Goal: Information Seeking & Learning: Learn about a topic

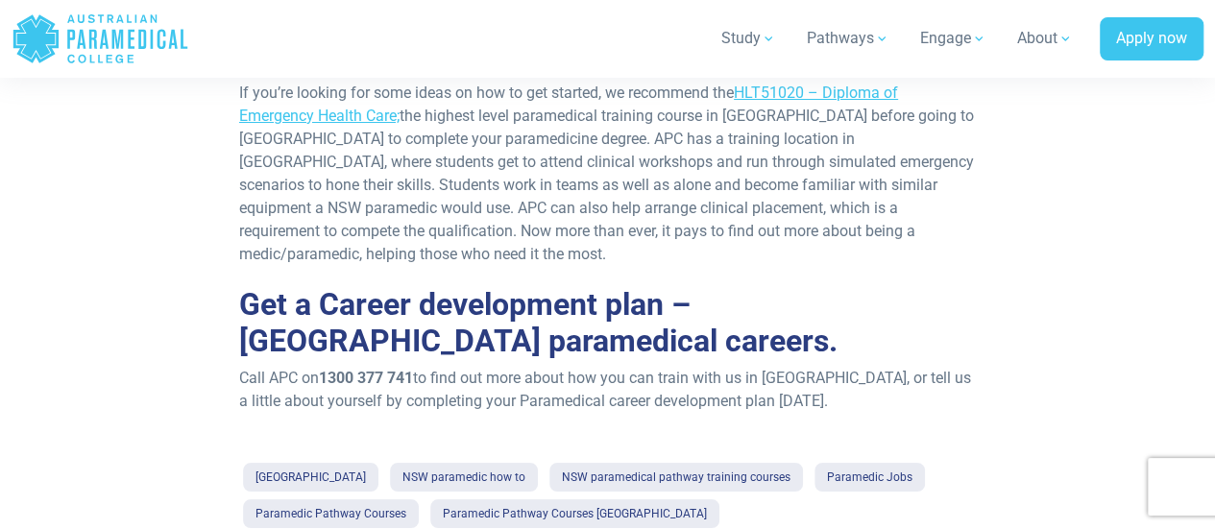
scroll to position [3553, 0]
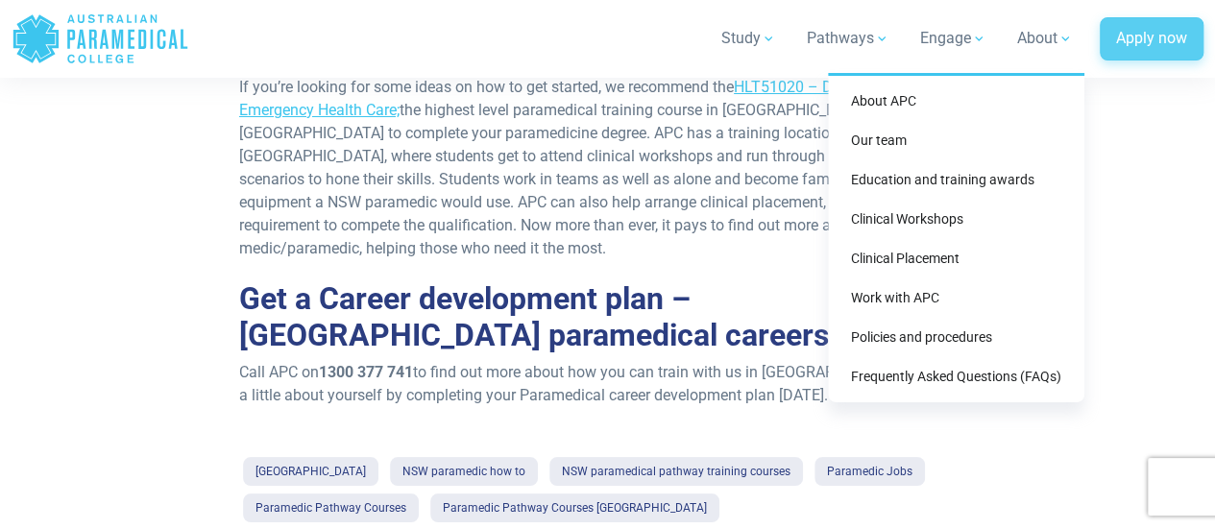
click at [1103, 41] on link "Apply now" at bounding box center [1151, 39] width 104 height 44
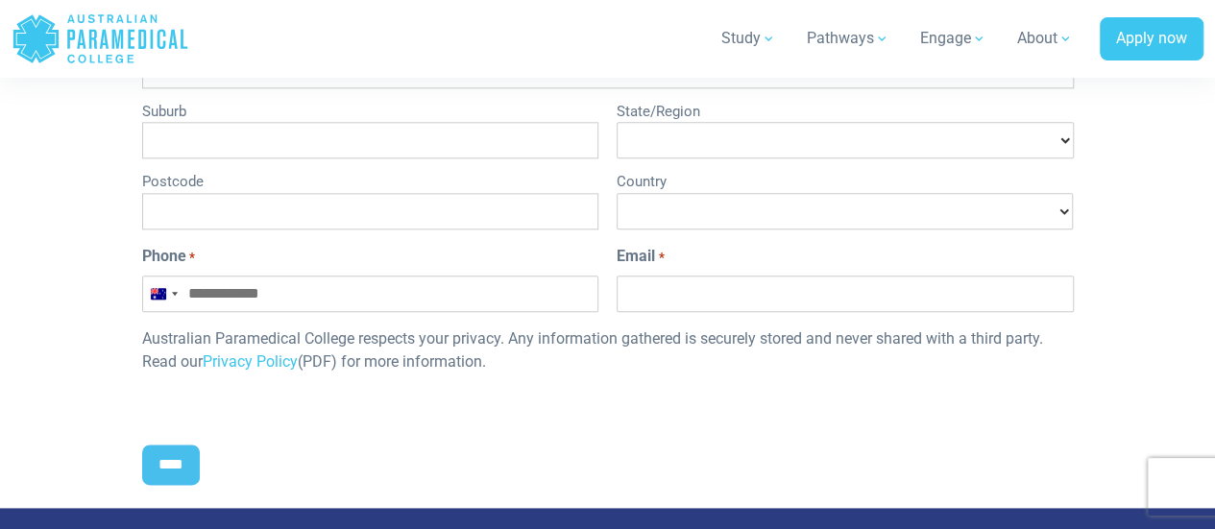
scroll to position [1056, 0]
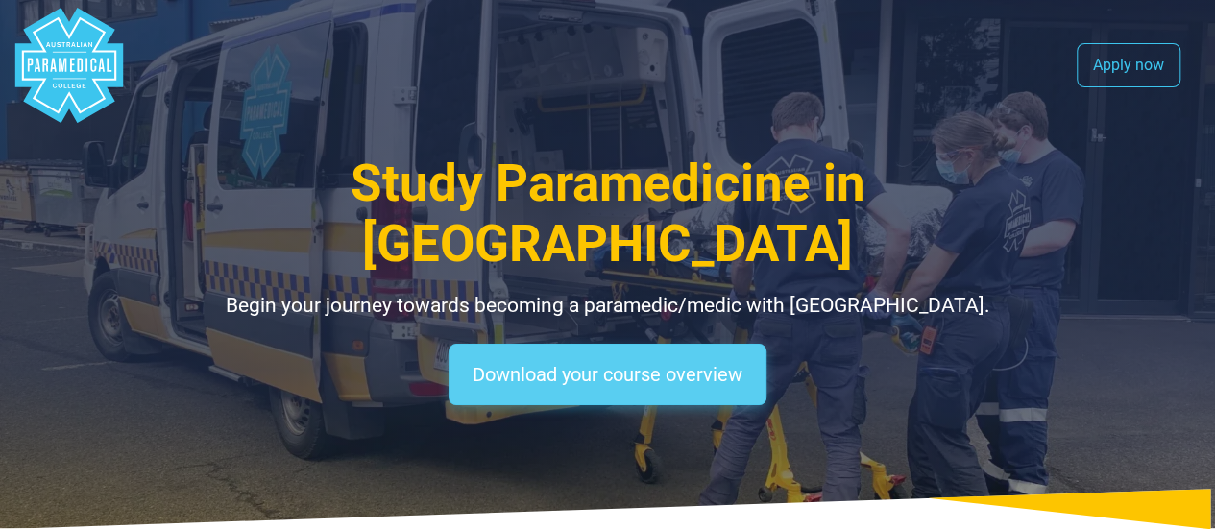
click at [719, 344] on link "Download your course overview" at bounding box center [607, 374] width 318 height 61
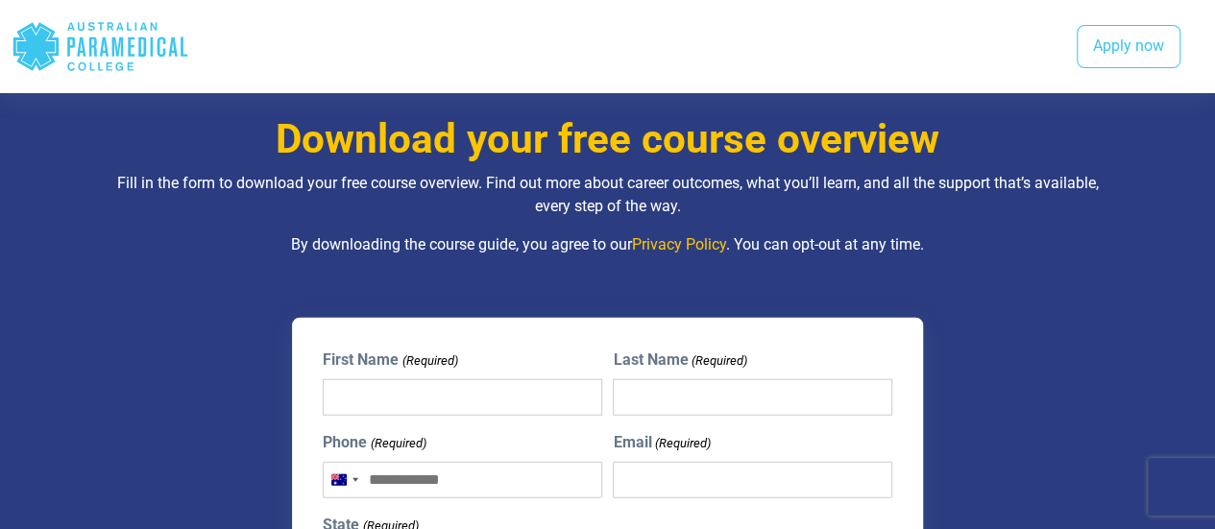
click at [475, 379] on input "First Name (Required)" at bounding box center [462, 397] width 278 height 36
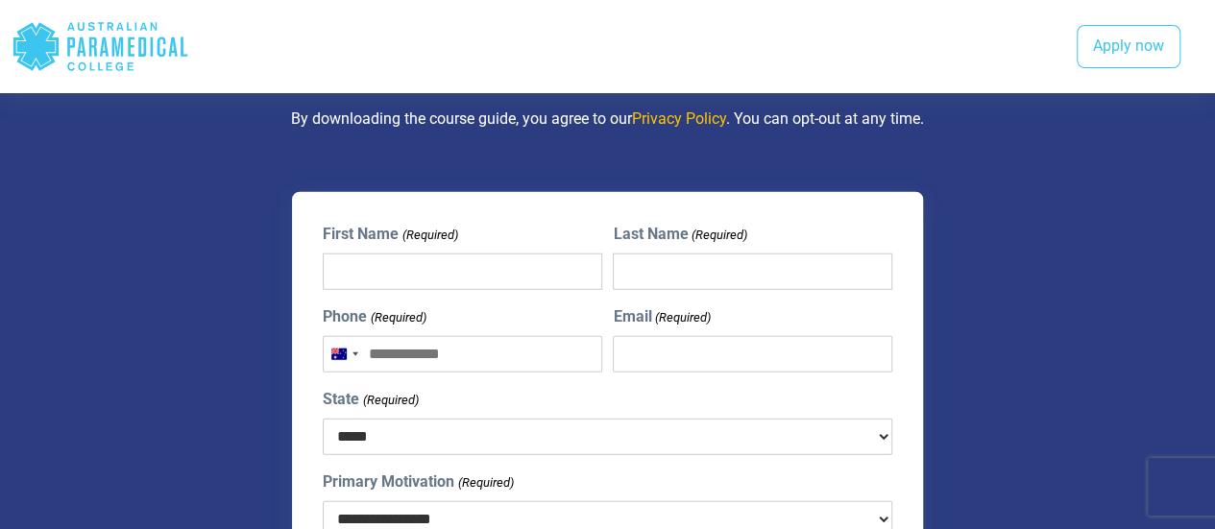
scroll to position [2349, 0]
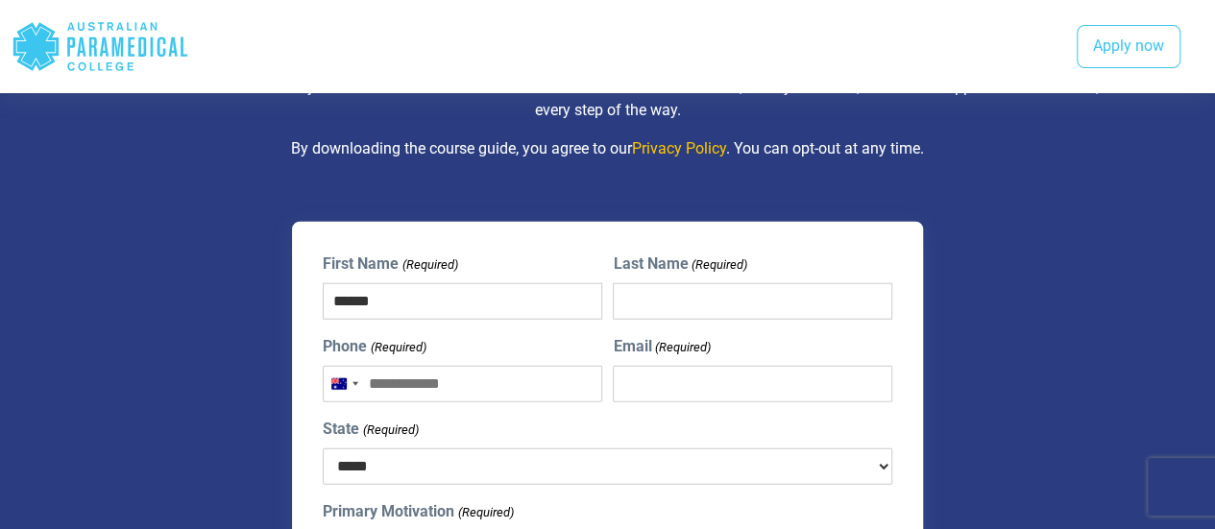
type input "******"
type input "***"
type input "**********"
select select "***"
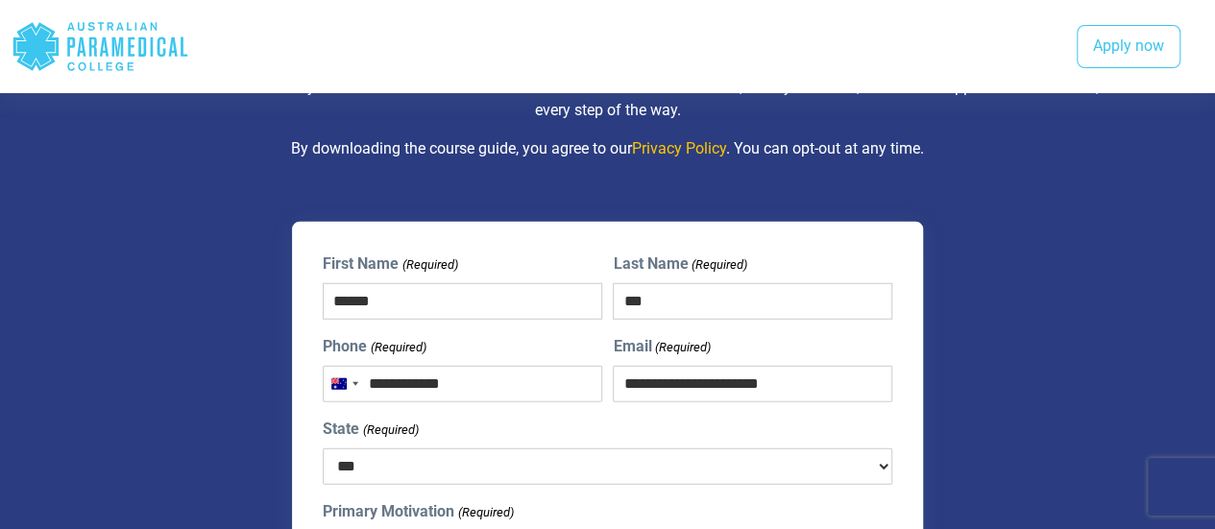
select select "**********"
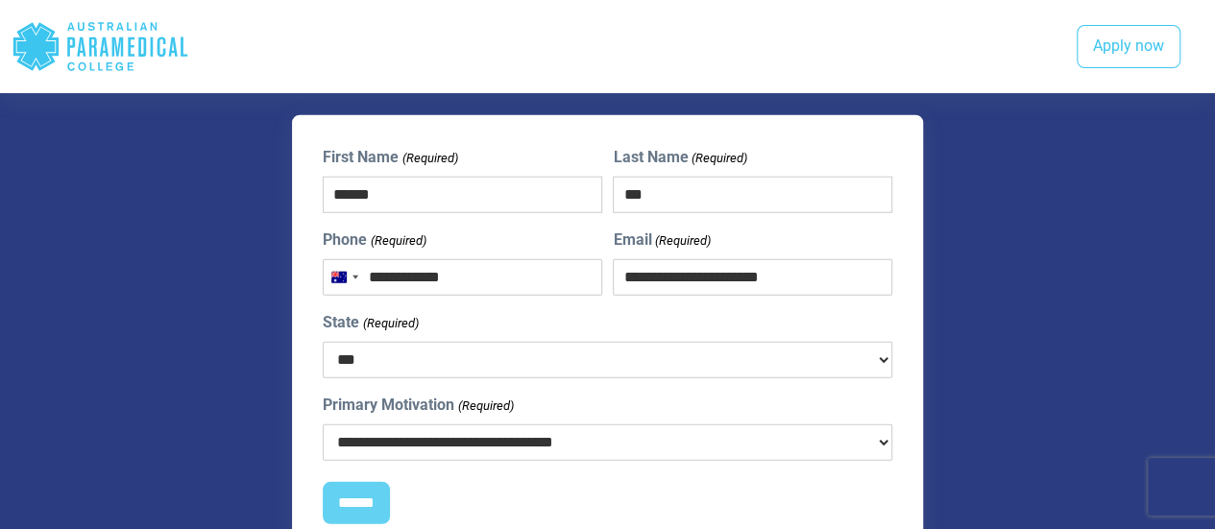
scroll to position [2541, 0]
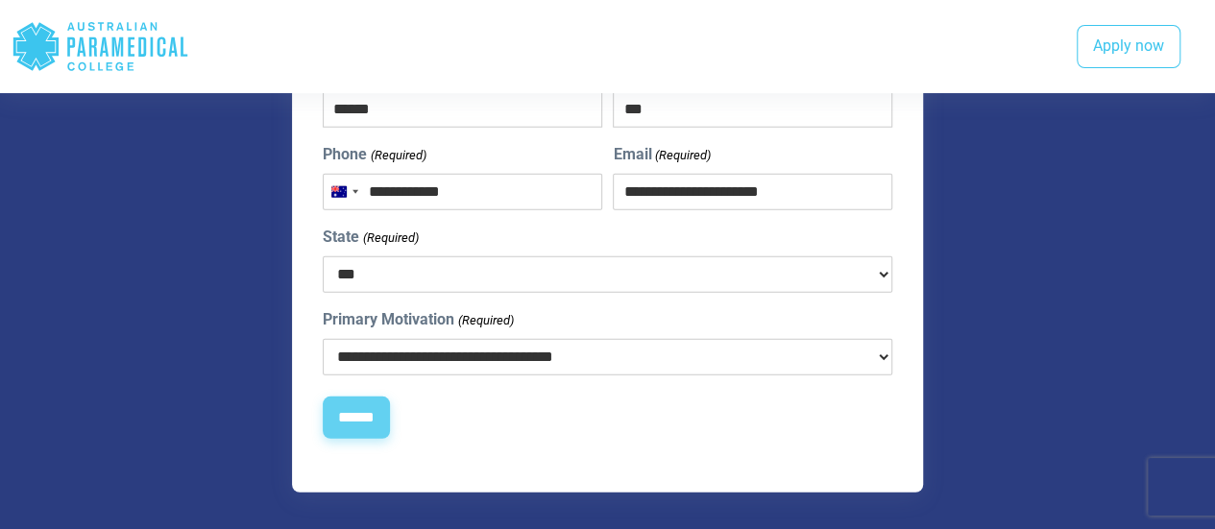
click at [366, 397] on input "******" at bounding box center [356, 418] width 67 height 42
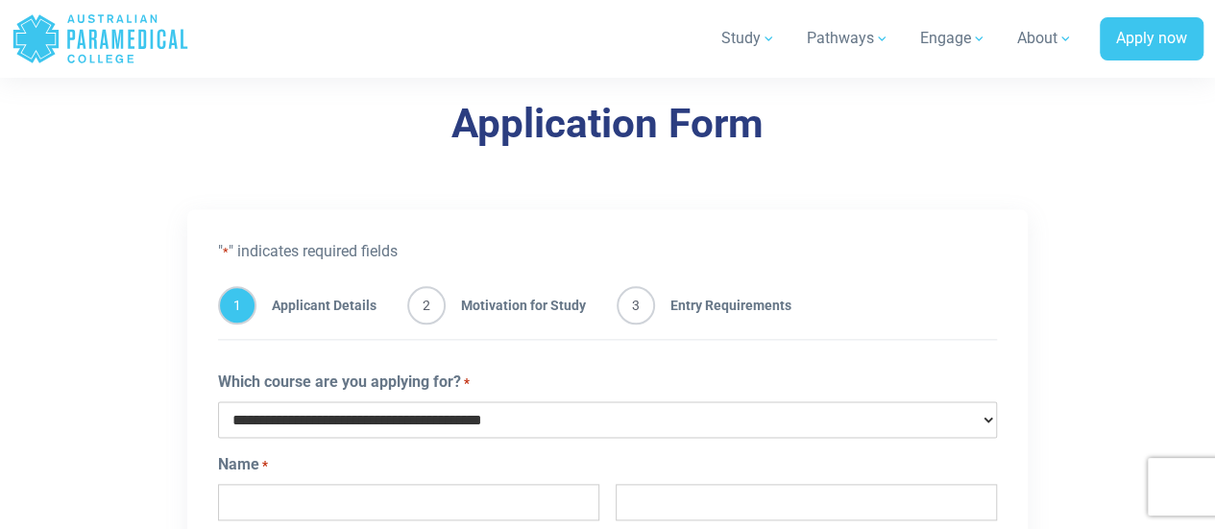
scroll to position [960, 0]
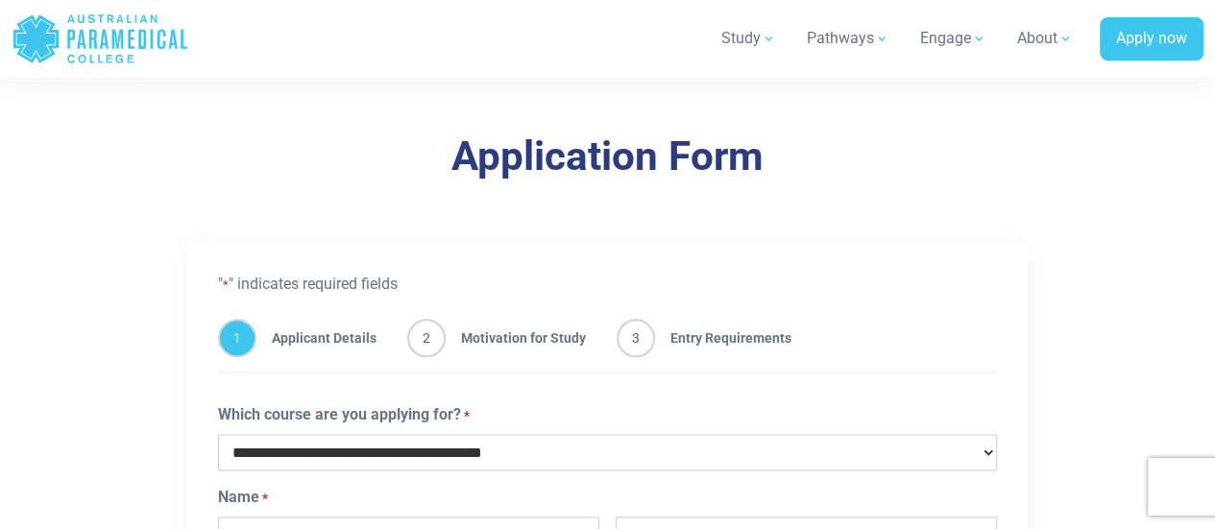
click at [423, 341] on span "2" at bounding box center [426, 338] width 38 height 38
click at [659, 341] on span "Entry Requirements" at bounding box center [723, 338] width 136 height 38
click at [503, 441] on select "**********" at bounding box center [607, 452] width 779 height 36
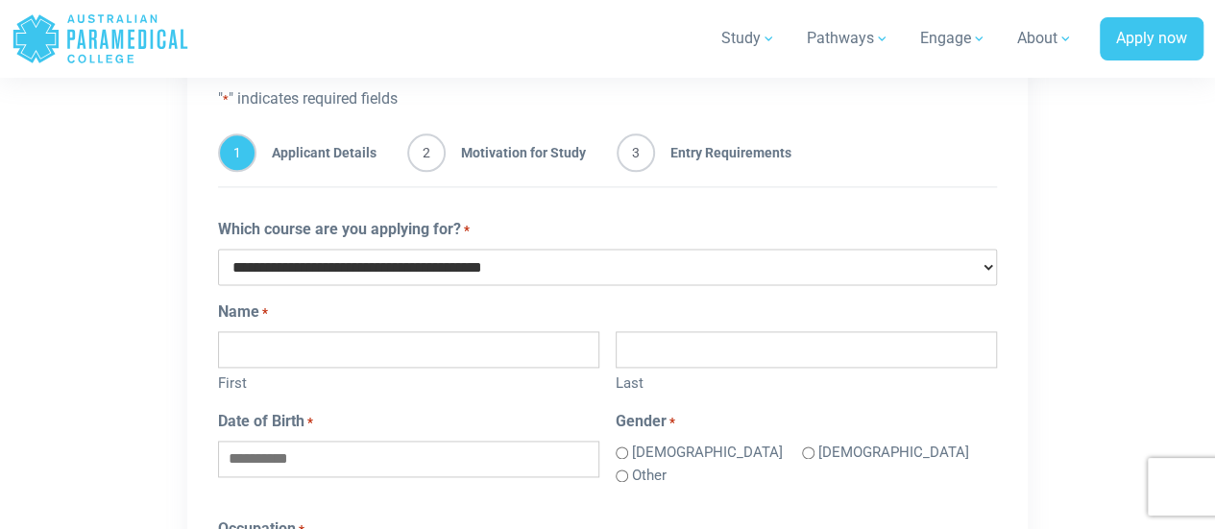
scroll to position [1152, 0]
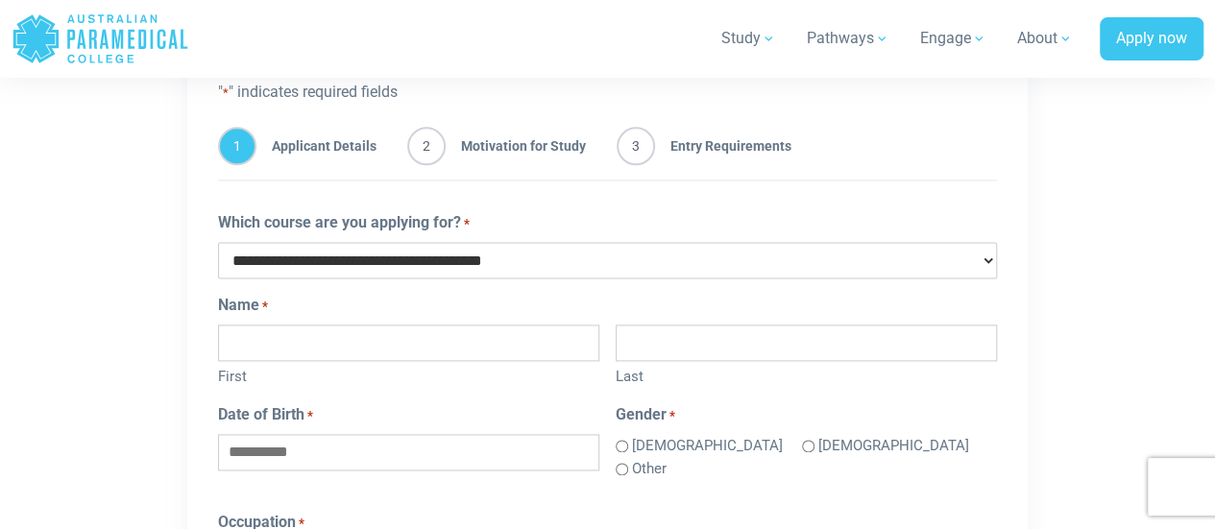
click at [463, 272] on select "**********" at bounding box center [607, 260] width 779 height 36
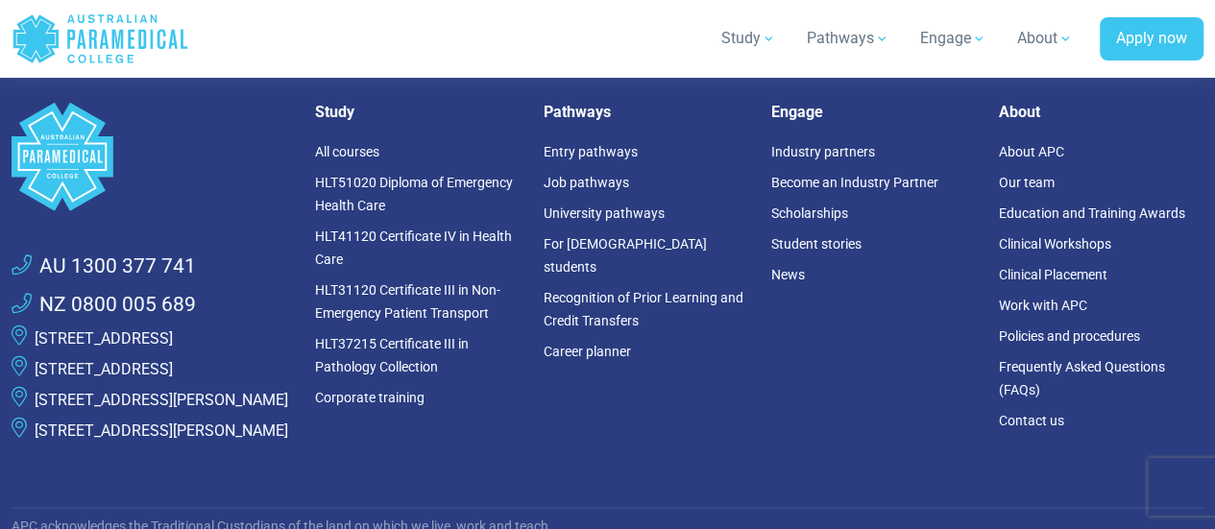
scroll to position [2400, 0]
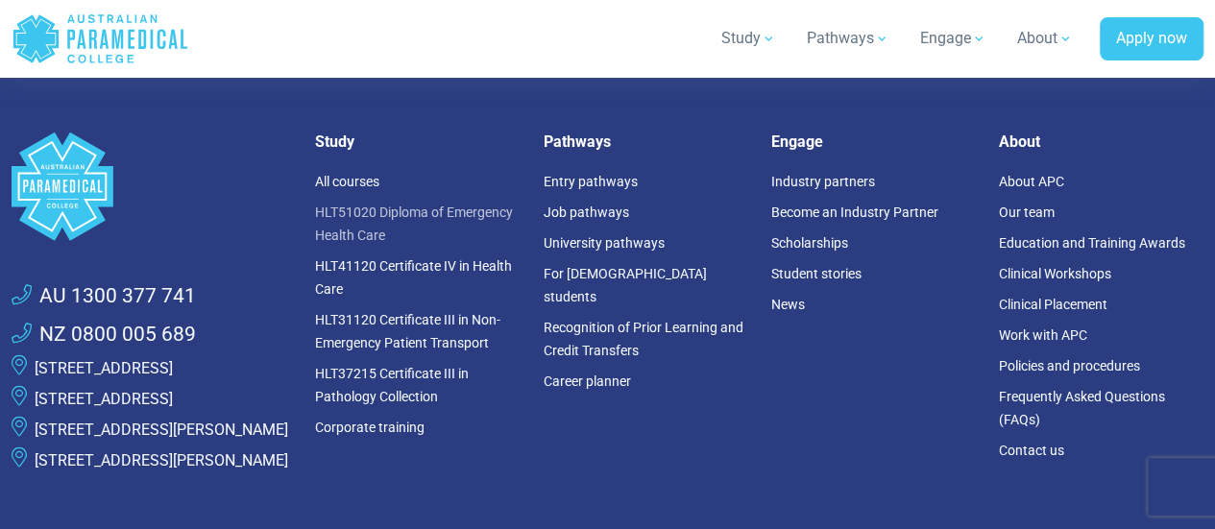
click at [397, 206] on link "HLT51020 Diploma of Emergency Health Care" at bounding box center [414, 224] width 198 height 38
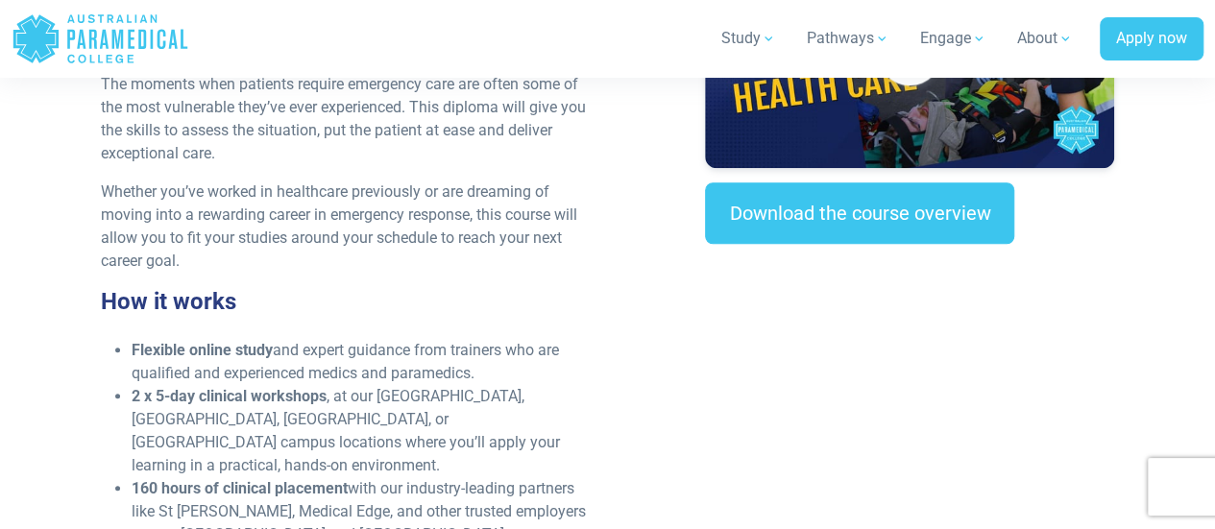
scroll to position [672, 0]
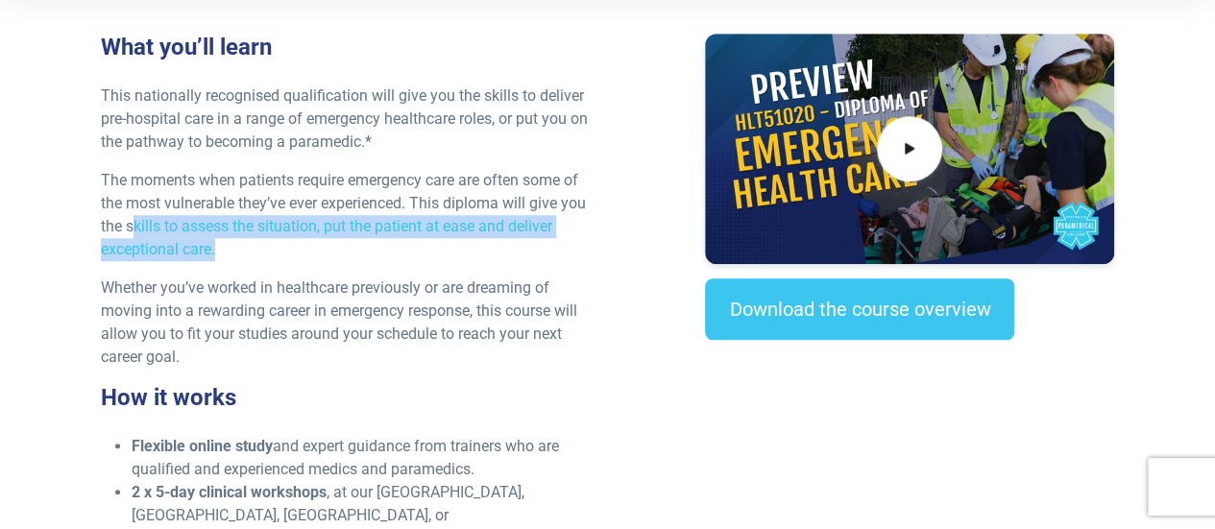
drag, startPoint x: 131, startPoint y: 220, endPoint x: 268, endPoint y: 239, distance: 138.6
click at [268, 239] on p "The moments when patients require emergency care are often some of the most vul…" at bounding box center [348, 215] width 494 height 92
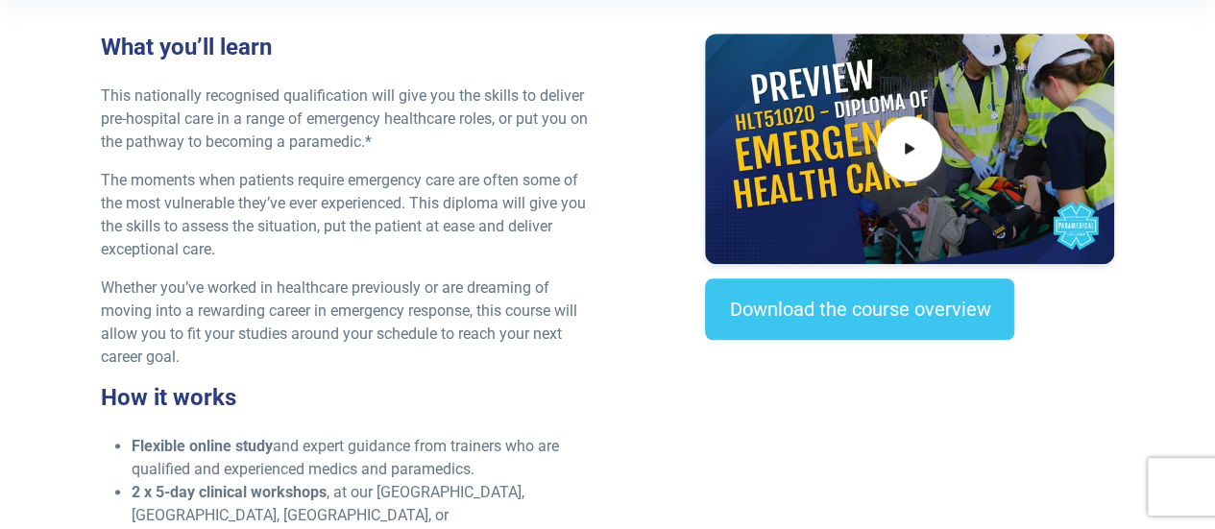
click at [280, 272] on div "What you’ll learn This nationally recognised qualification will give you the sk…" at bounding box center [348, 431] width 518 height 794
drag, startPoint x: 176, startPoint y: 279, endPoint x: 389, endPoint y: 287, distance: 213.3
click at [389, 287] on p "Whether you’ve worked in healthcare previously or are dreaming of moving into a…" at bounding box center [348, 323] width 494 height 92
click at [329, 326] on p "Whether you’ve worked in healthcare previously or are dreaming of moving into a…" at bounding box center [348, 323] width 494 height 92
drag, startPoint x: 131, startPoint y: 308, endPoint x: 345, endPoint y: 305, distance: 214.1
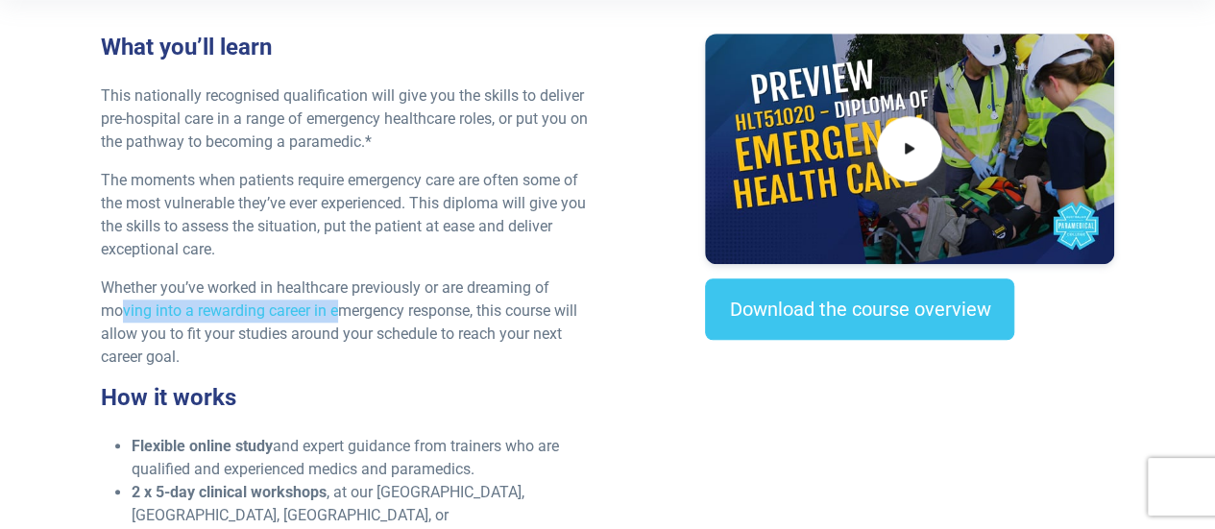
click at [345, 305] on p "Whether you’ve worked in healthcare previously or are dreaming of moving into a…" at bounding box center [348, 323] width 494 height 92
click at [275, 336] on p "Whether you’ve worked in healthcare previously or are dreaming of moving into a…" at bounding box center [348, 323] width 494 height 92
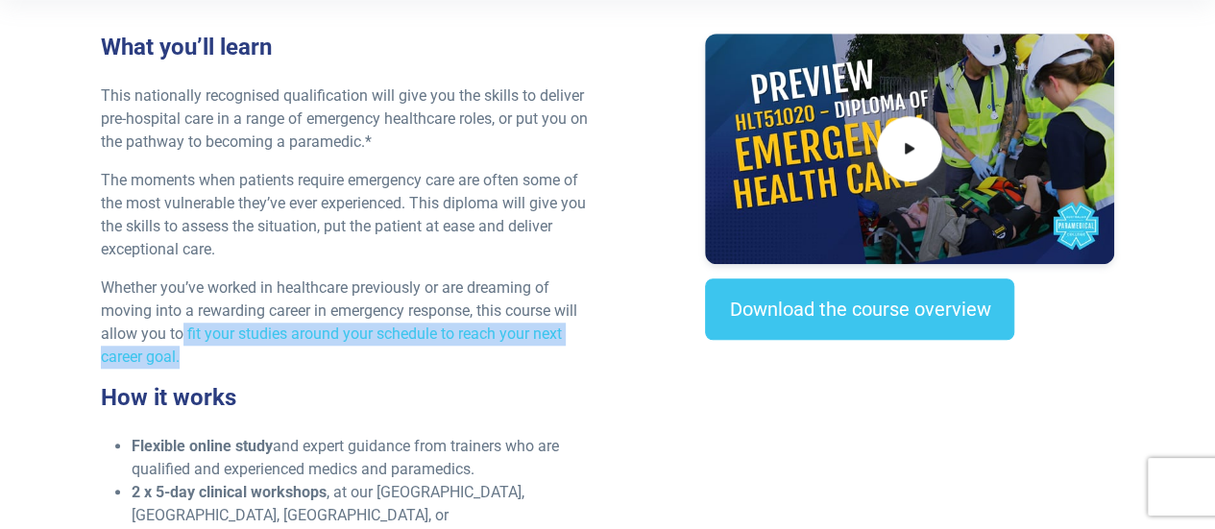
drag, startPoint x: 182, startPoint y: 335, endPoint x: 351, endPoint y: 349, distance: 169.6
click at [351, 349] on p "Whether you’ve worked in healthcare previously or are dreaming of moving into a…" at bounding box center [348, 323] width 494 height 92
click at [286, 361] on p "Whether you’ve worked in healthcare previously or are dreaming of moving into a…" at bounding box center [348, 323] width 494 height 92
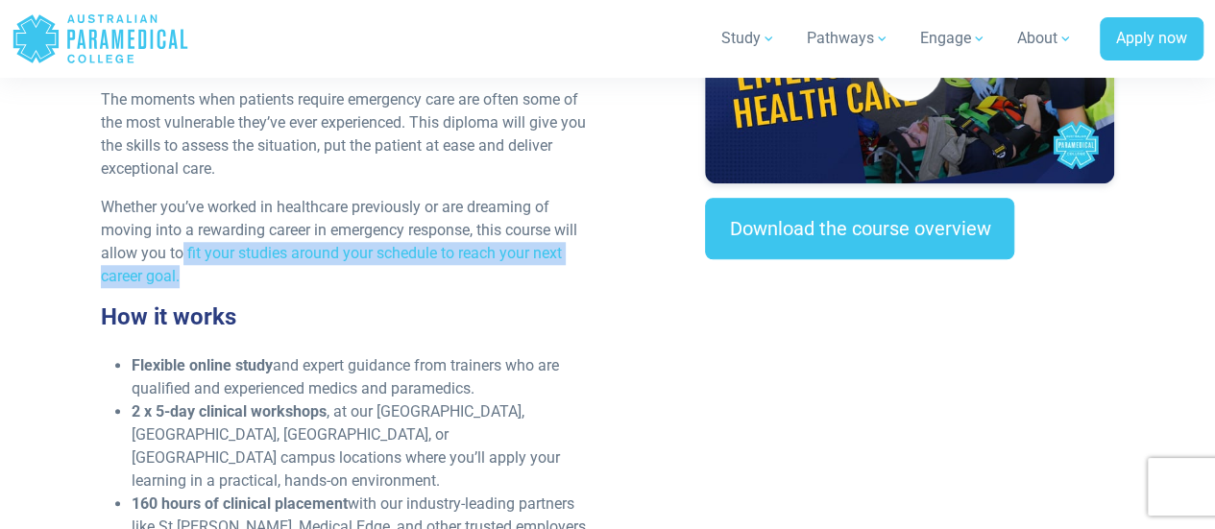
scroll to position [864, 0]
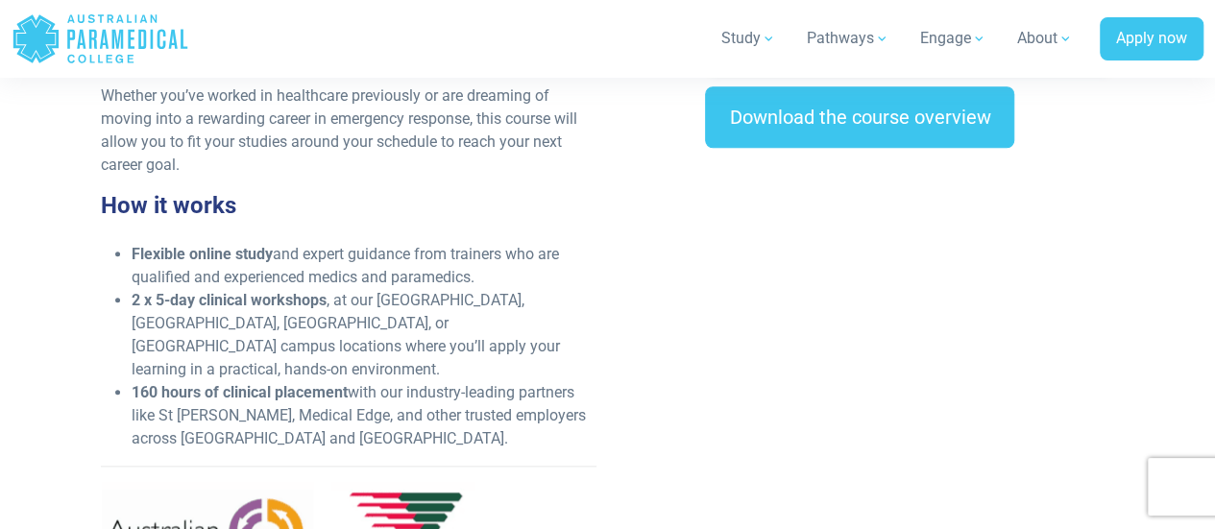
click at [225, 291] on strong "2 x 5-day clinical workshops" at bounding box center [229, 300] width 195 height 18
drag, startPoint x: 142, startPoint y: 276, endPoint x: 234, endPoint y: 275, distance: 92.2
click at [234, 275] on li "Flexible online study and expert guidance from trainers who are qualified and e…" at bounding box center [364, 266] width 464 height 46
click at [259, 316] on li "2 x 5-day clinical workshops , at our [GEOGRAPHIC_DATA], [GEOGRAPHIC_DATA], [GE…" at bounding box center [364, 335] width 464 height 92
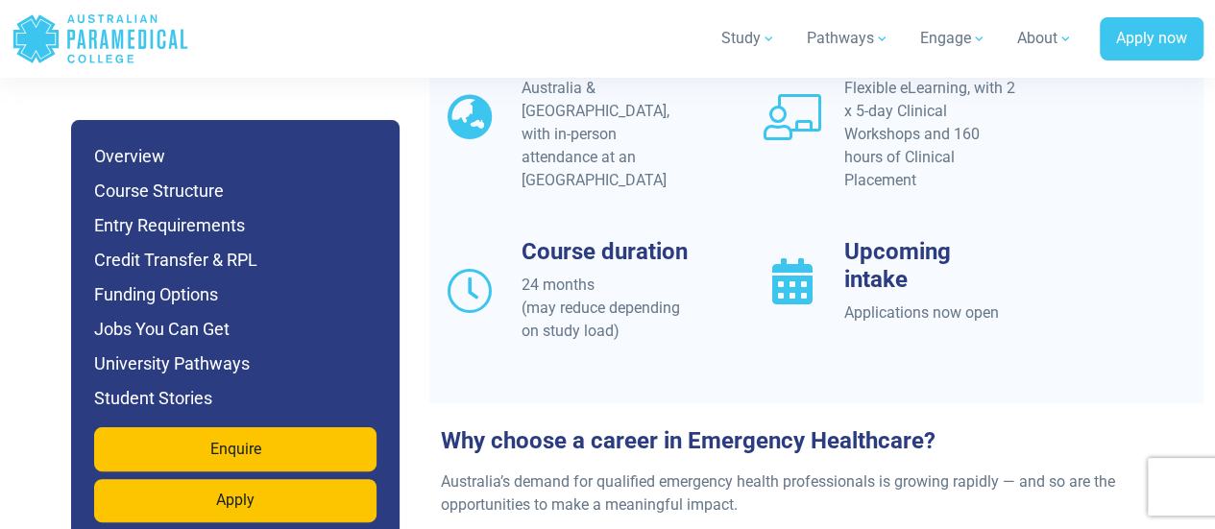
scroll to position [2016, 0]
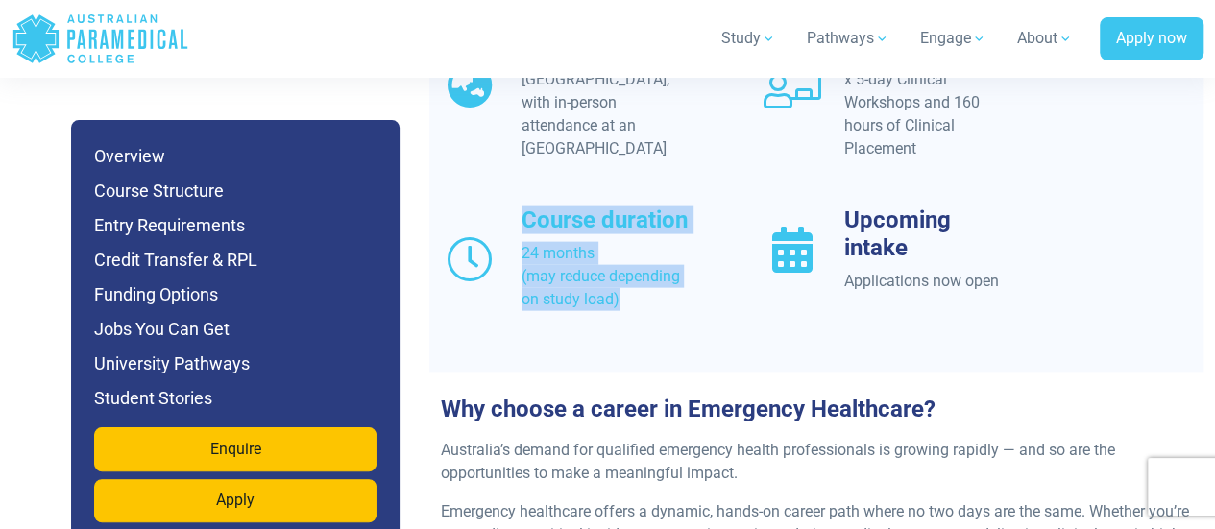
drag, startPoint x: 520, startPoint y: 193, endPoint x: 636, endPoint y: 277, distance: 142.9
click at [636, 277] on div "Course duration 24 months (may reduce depending on study load)" at bounding box center [607, 258] width 173 height 105
click at [646, 287] on div "Location Australia & [GEOGRAPHIC_DATA], with in-person attendance at an APC Cam…" at bounding box center [816, 184] width 774 height 348
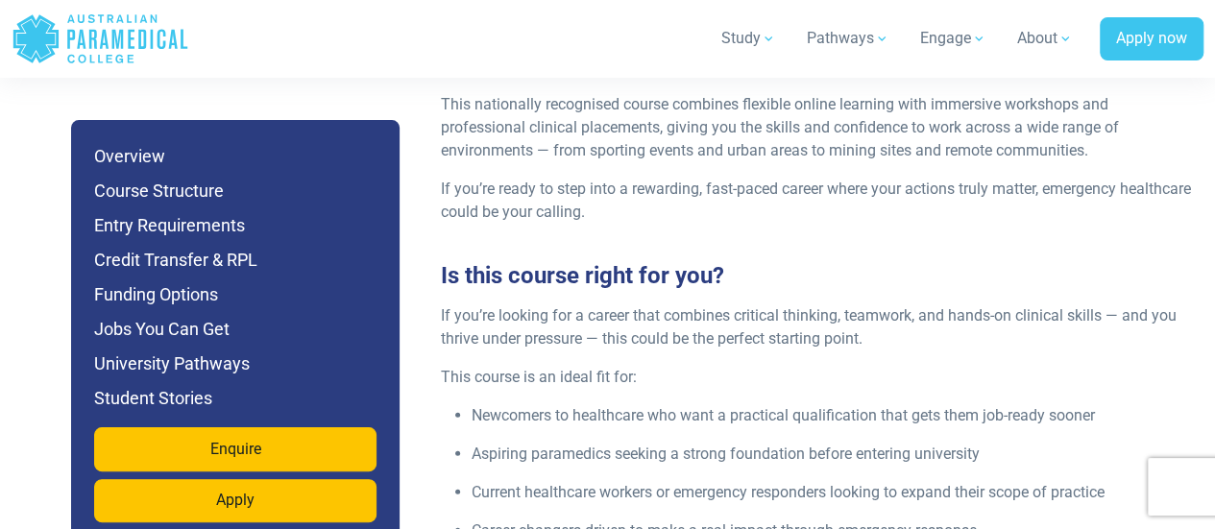
scroll to position [2688, 0]
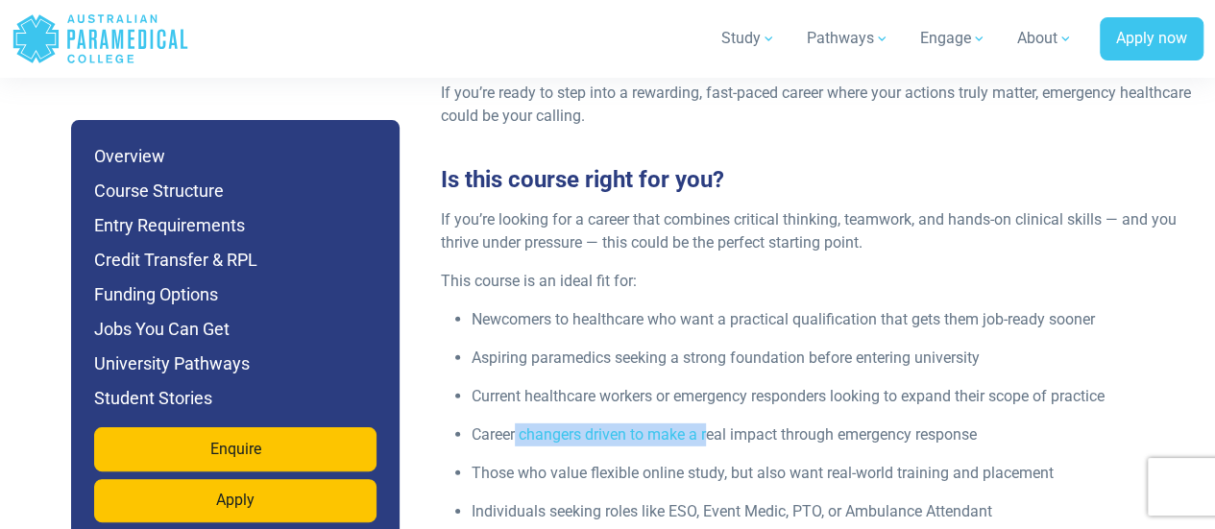
drag, startPoint x: 517, startPoint y: 404, endPoint x: 708, endPoint y: 408, distance: 191.1
click at [708, 423] on p "Career changers driven to make a real impact through emergency response" at bounding box center [831, 434] width 720 height 23
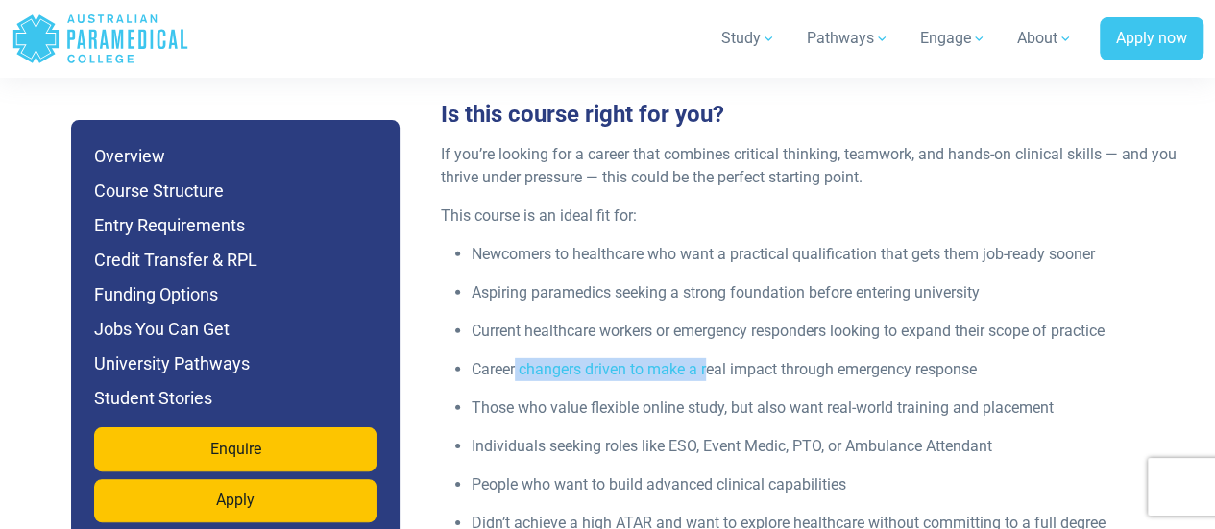
scroll to position [2784, 0]
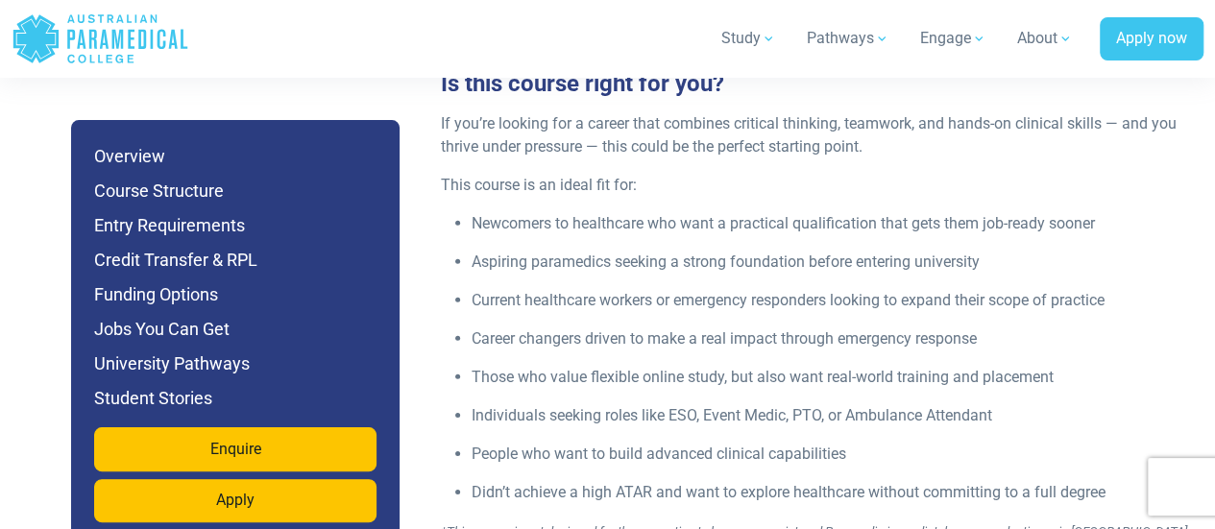
click at [538, 443] on p "People who want to build advanced clinical capabilities" at bounding box center [831, 454] width 720 height 23
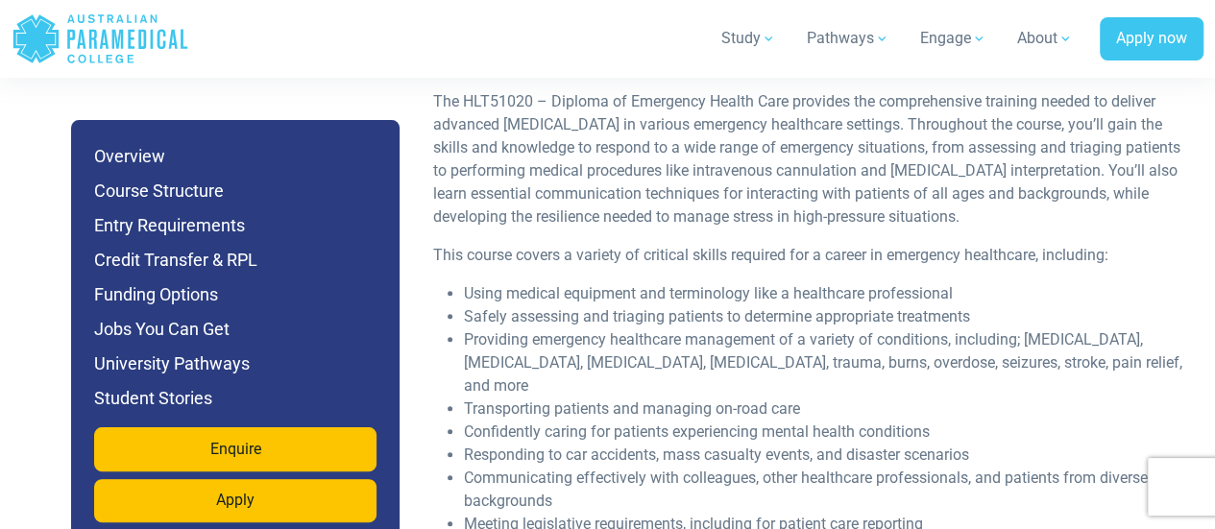
scroll to position [3745, 0]
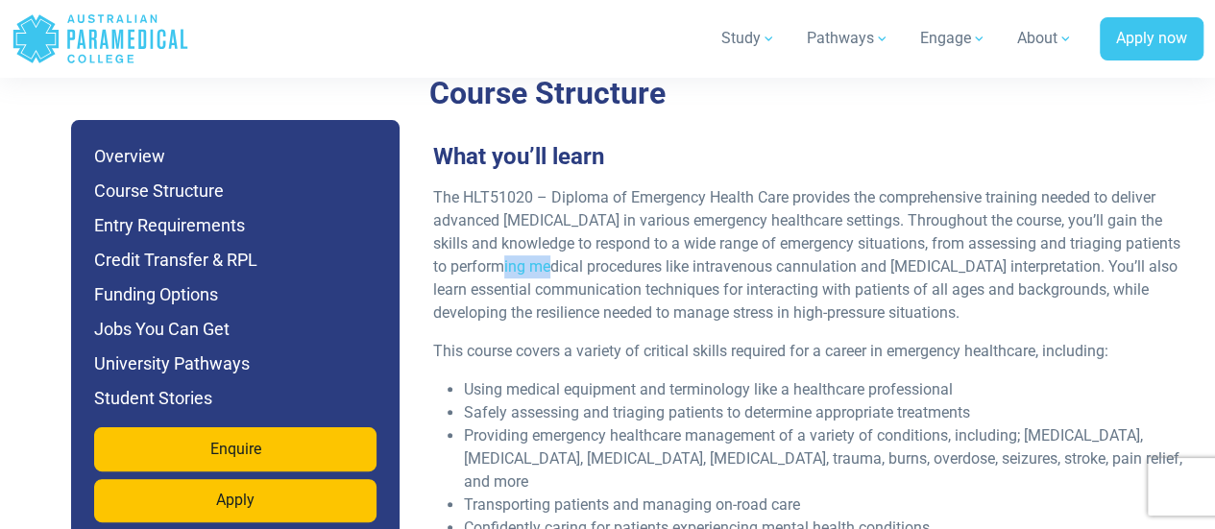
drag, startPoint x: 501, startPoint y: 234, endPoint x: 546, endPoint y: 236, distance: 45.2
click at [546, 236] on p "The HLT51020 – Diploma of Emergency Health Care provides the comprehensive trai…" at bounding box center [808, 255] width 751 height 138
click at [547, 235] on p "The HLT51020 – Diploma of Emergency Health Care provides the comprehensive trai…" at bounding box center [808, 255] width 751 height 138
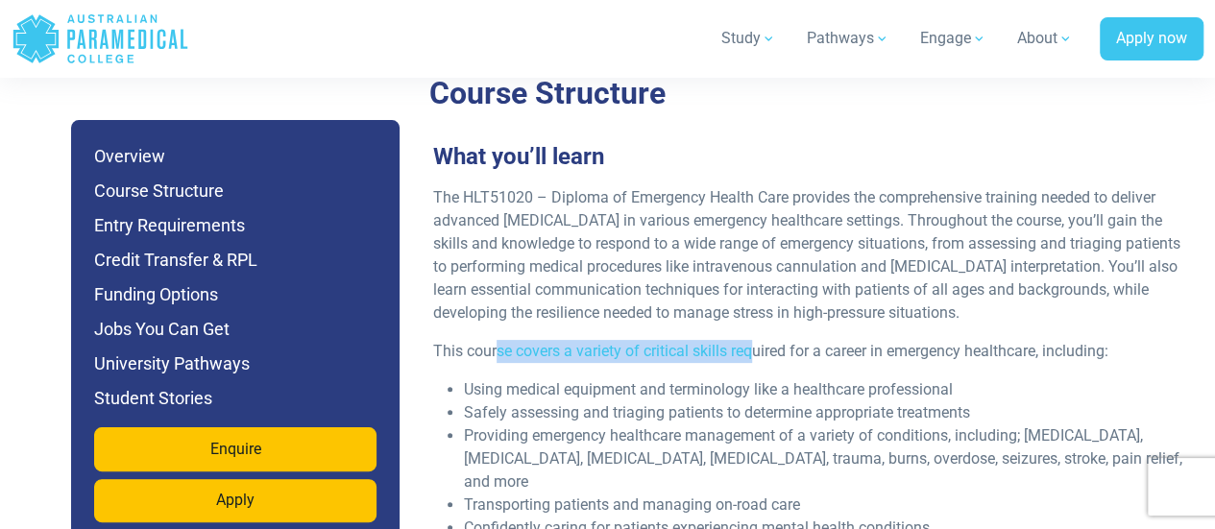
drag, startPoint x: 499, startPoint y: 324, endPoint x: 753, endPoint y: 319, distance: 253.5
click at [753, 340] on p "This course covers a variety of critical skills required for a career in emerge…" at bounding box center [808, 351] width 751 height 23
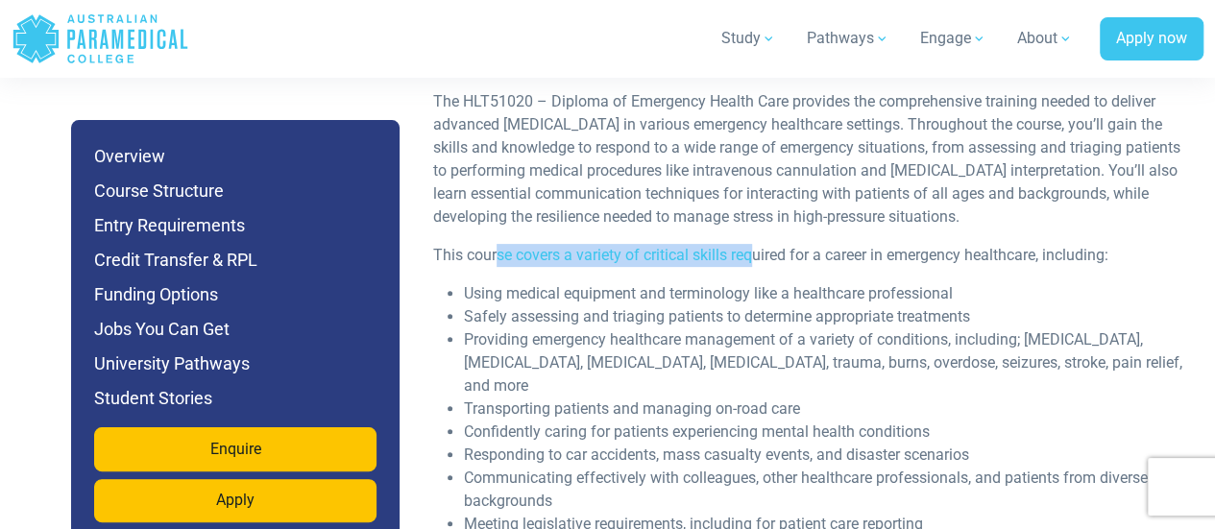
scroll to position [3937, 0]
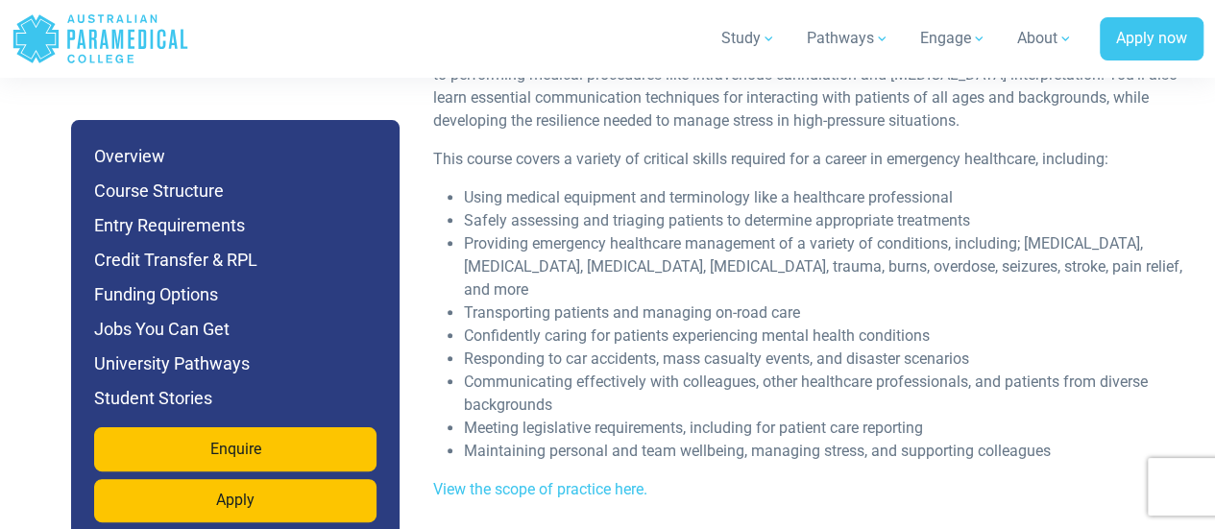
click at [862, 326] on span "Confidently caring for patients experiencing mental health conditions" at bounding box center [697, 335] width 466 height 18
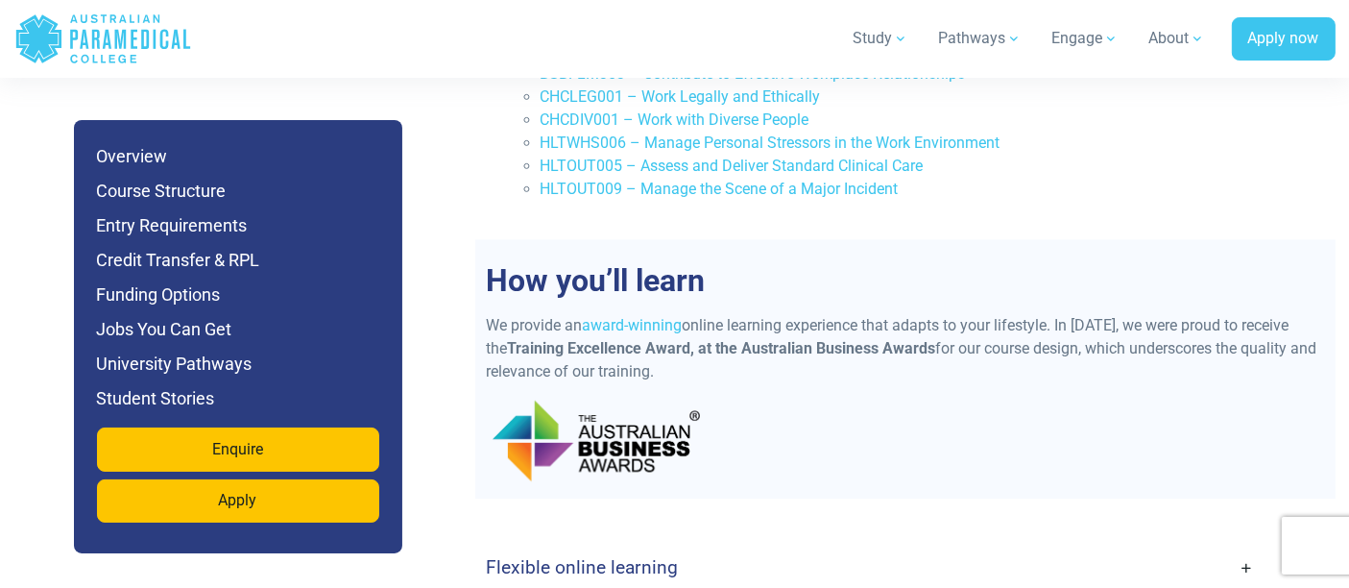
scroll to position [4747, 0]
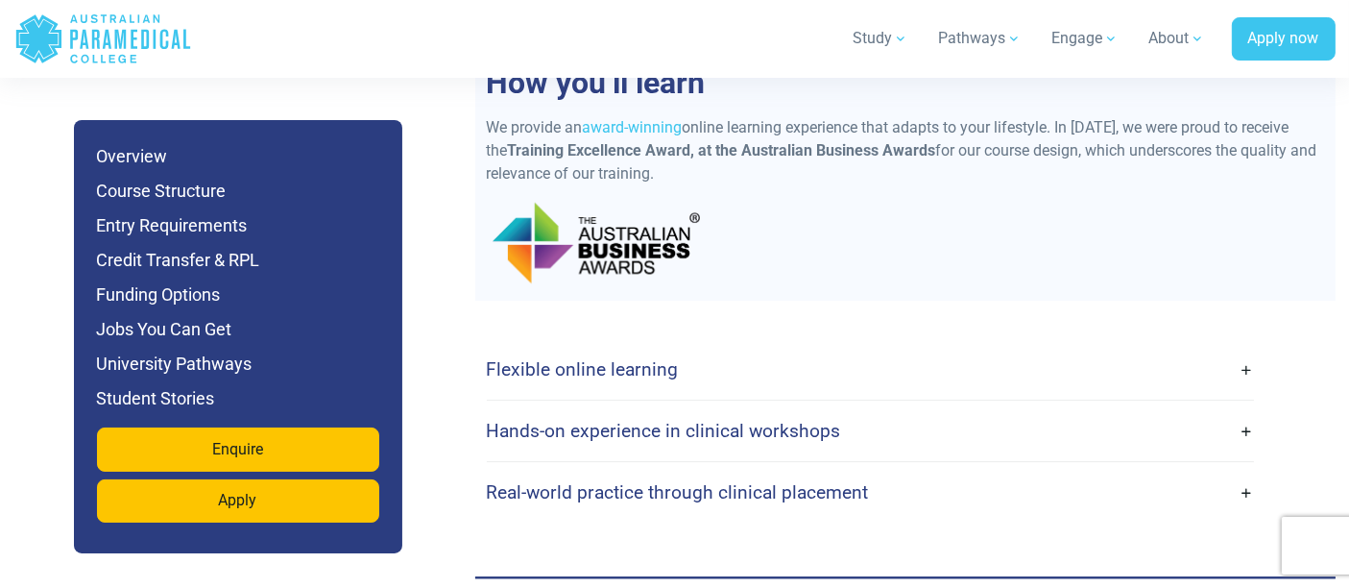
click at [648, 347] on link "Flexible online learning" at bounding box center [870, 369] width 767 height 45
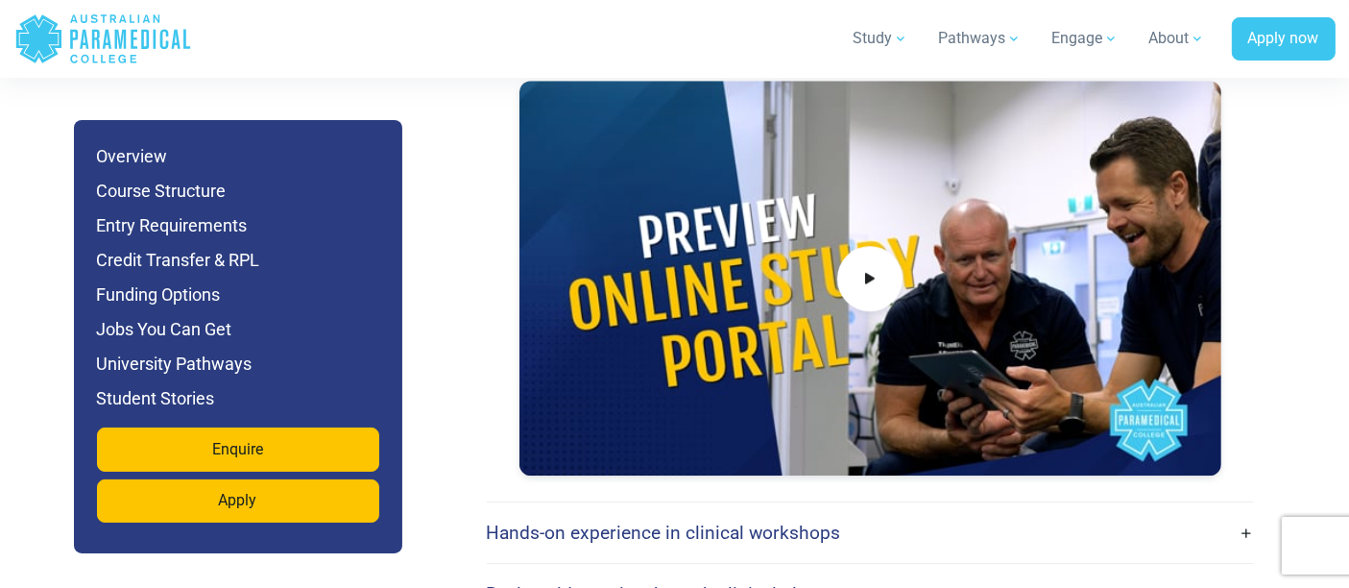
scroll to position [5387, 0]
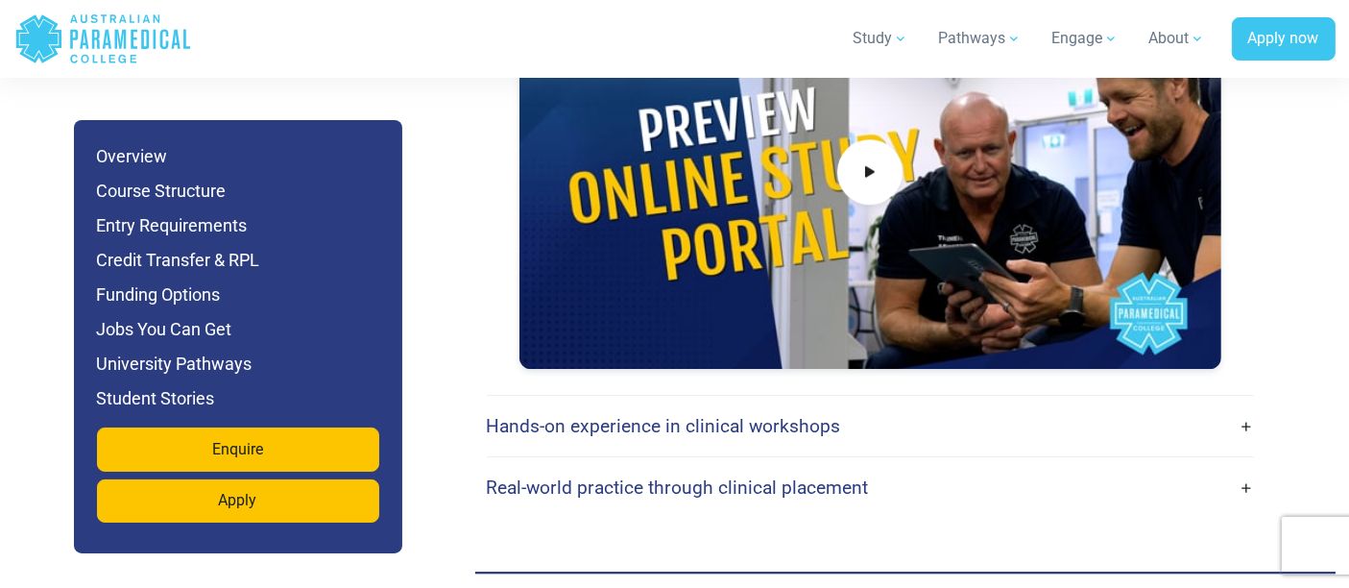
click at [592, 403] on link "Hands-on experience in clinical workshops" at bounding box center [870, 425] width 767 height 45
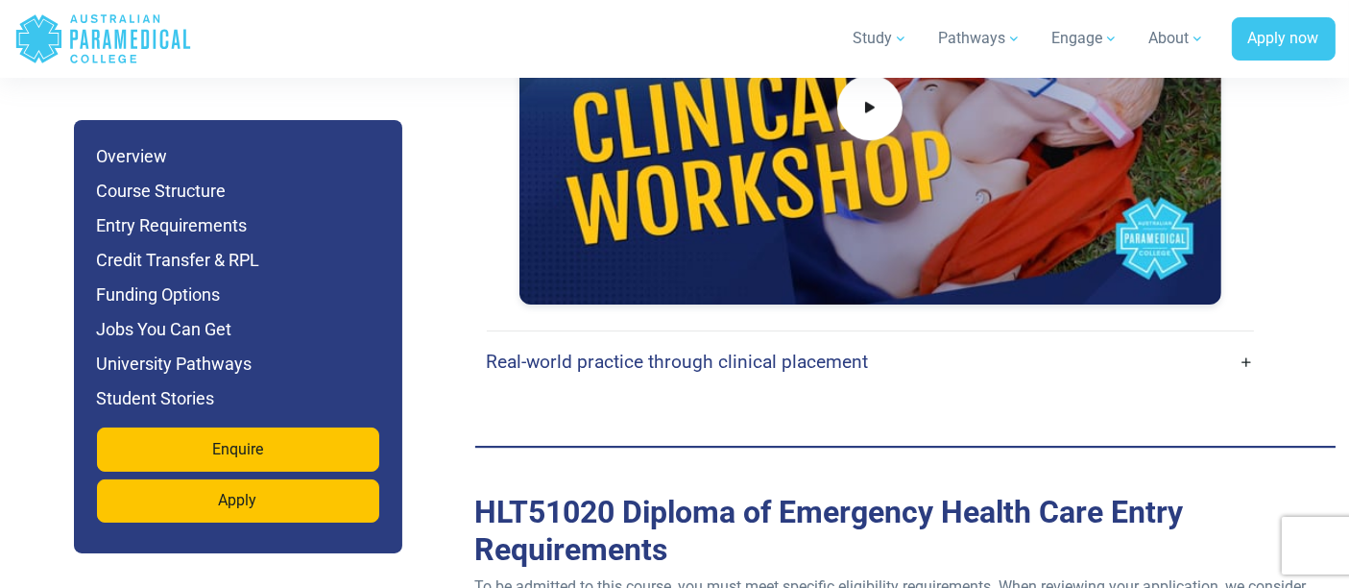
scroll to position [6133, 0]
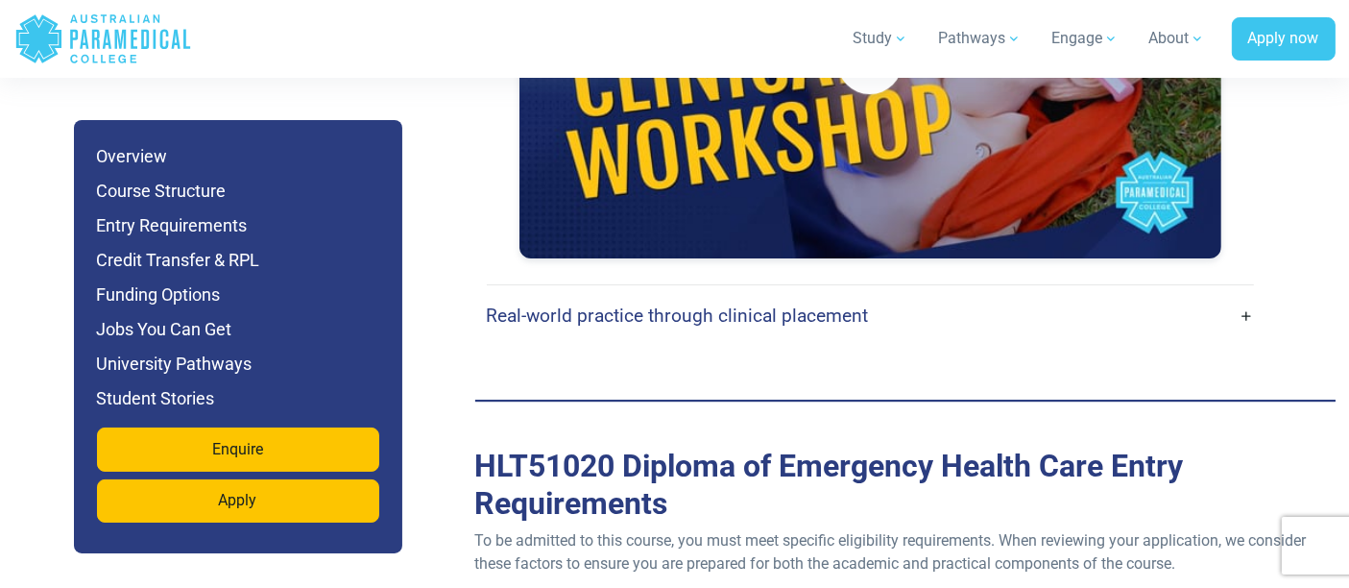
click at [584, 304] on h4 "Real-world practice through clinical placement" at bounding box center [678, 315] width 382 height 22
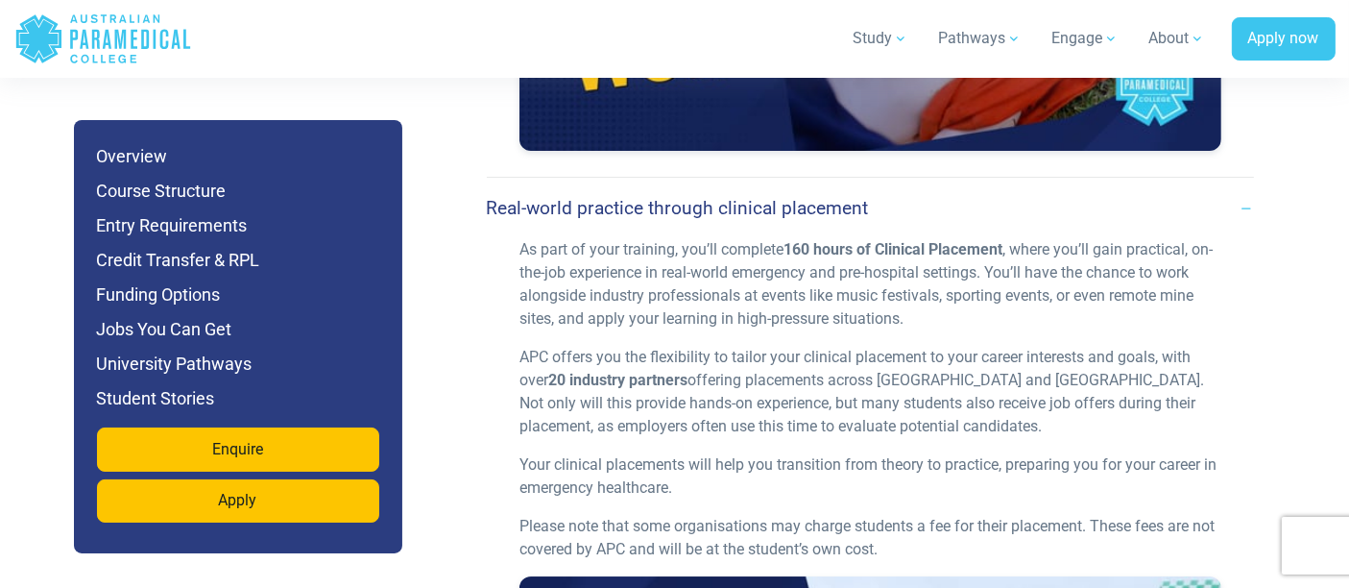
scroll to position [6348, 0]
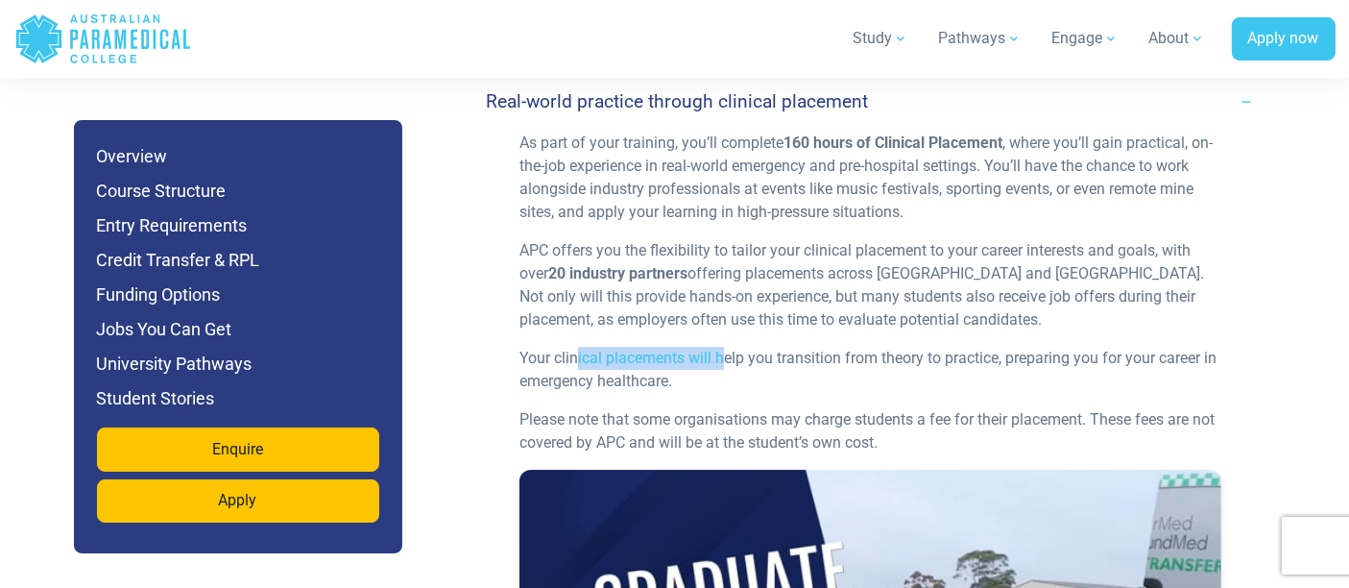
drag, startPoint x: 578, startPoint y: 280, endPoint x: 722, endPoint y: 292, distance: 144.5
click at [722, 347] on p "Your clinical placements will help you transition from theory to practice, prep…" at bounding box center [870, 370] width 702 height 46
click at [708, 347] on p "Your clinical placements will help you transition from theory to practice, prep…" at bounding box center [870, 370] width 702 height 46
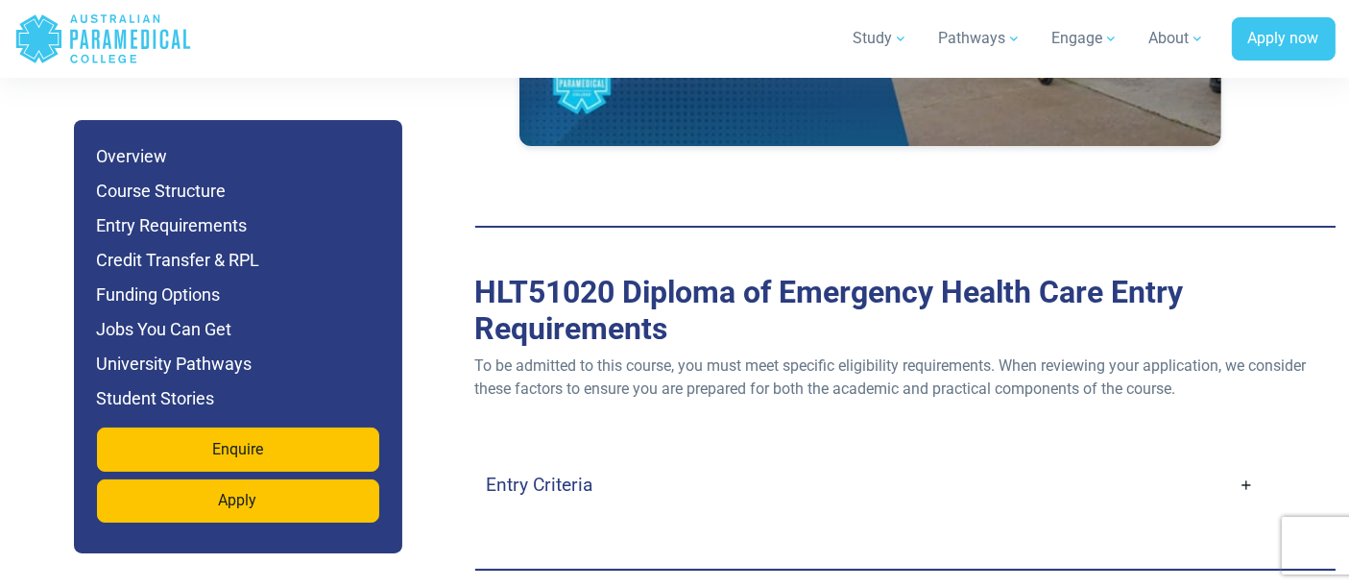
scroll to position [7094, 0]
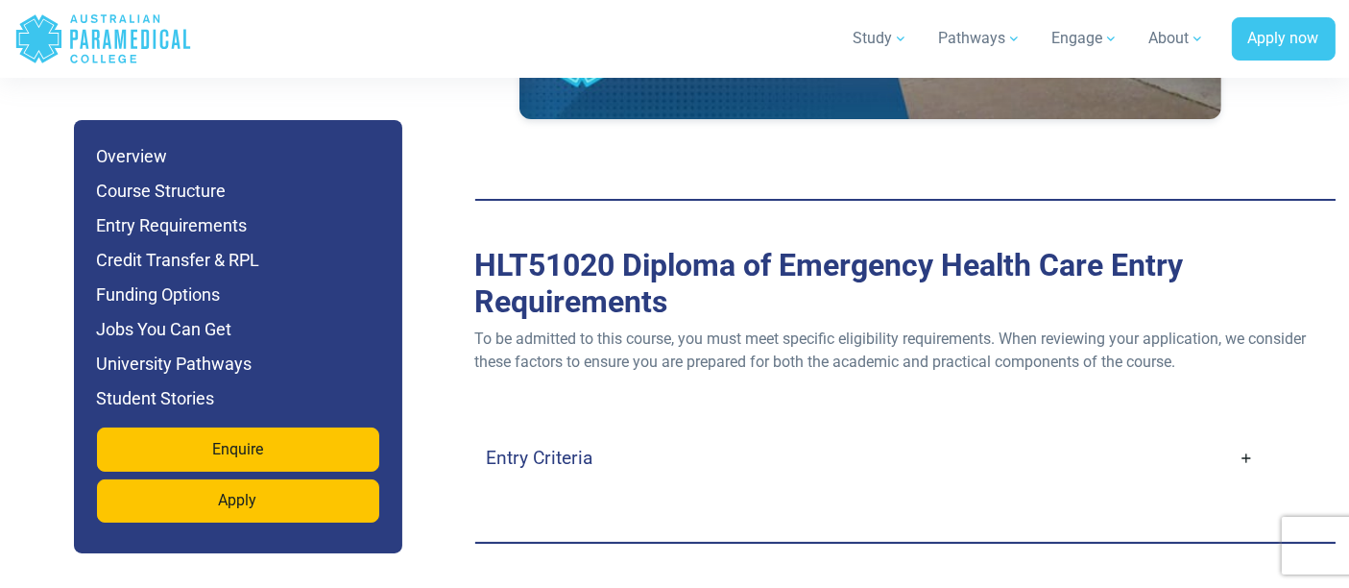
click at [565, 446] on h4 "Entry Criteria" at bounding box center [540, 457] width 107 height 22
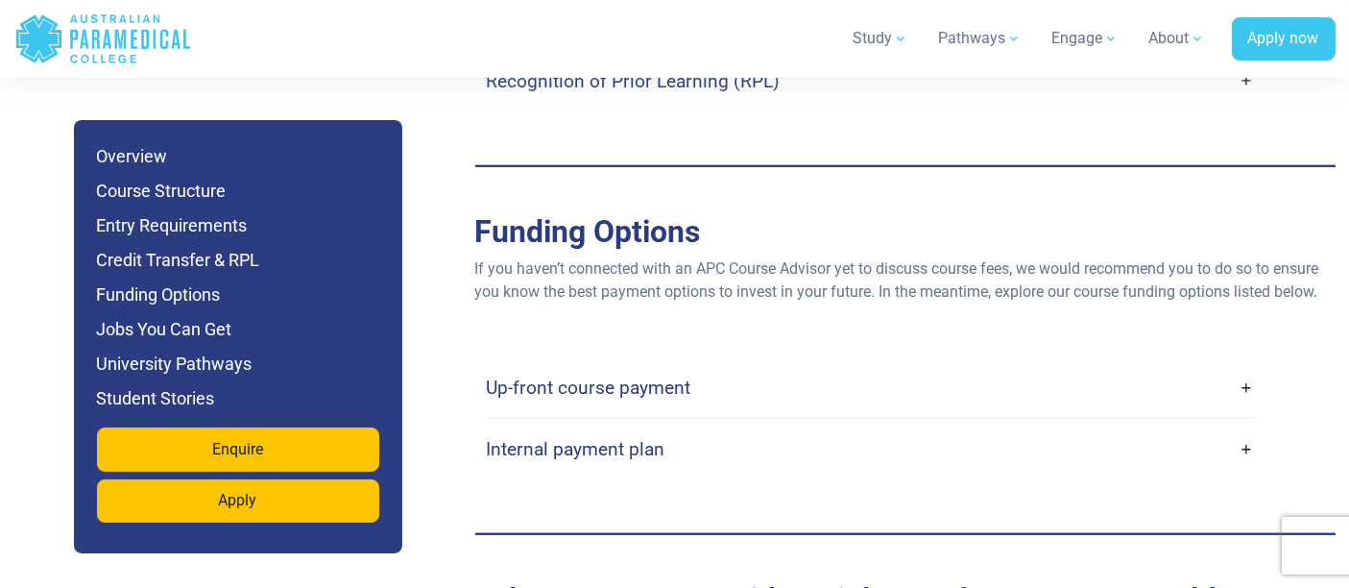
scroll to position [8588, 0]
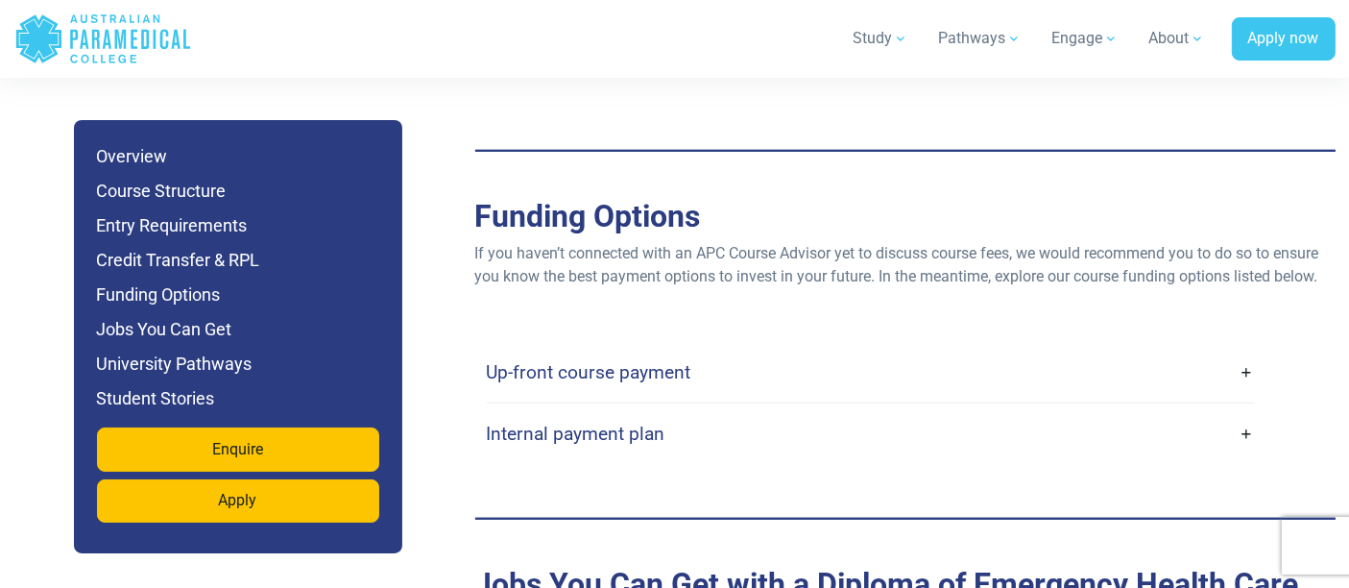
click at [553, 361] on h4 "Up-front course payment" at bounding box center [589, 372] width 205 height 22
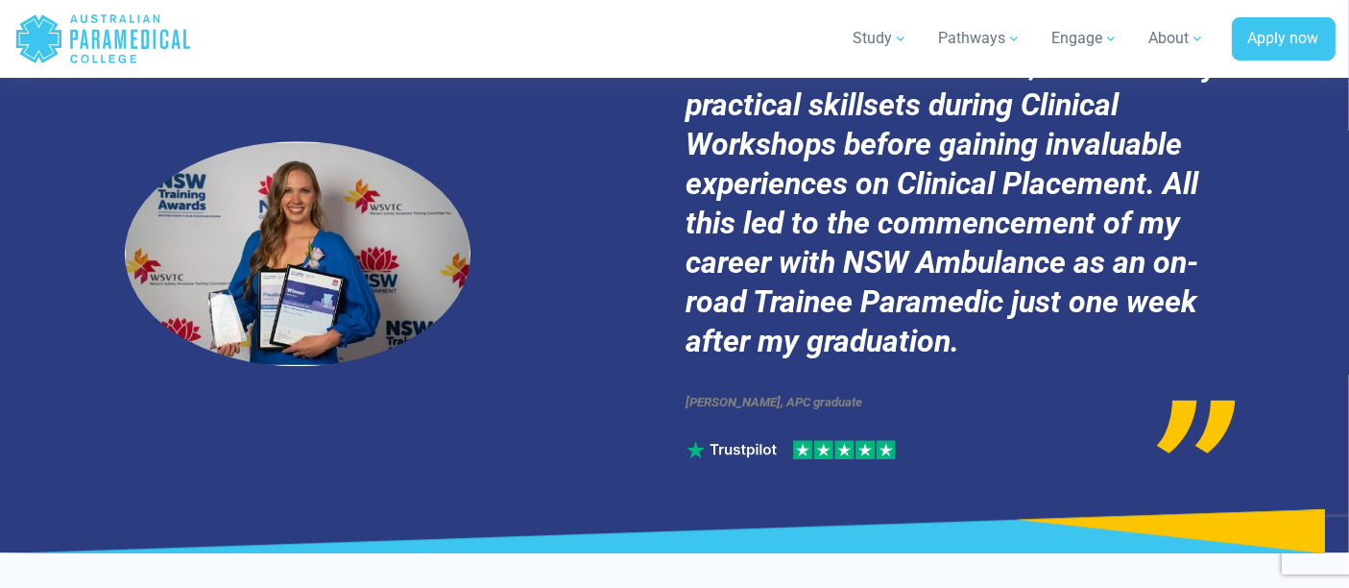
scroll to position [12962, 0]
